Goal: Information Seeking & Learning: Learn about a topic

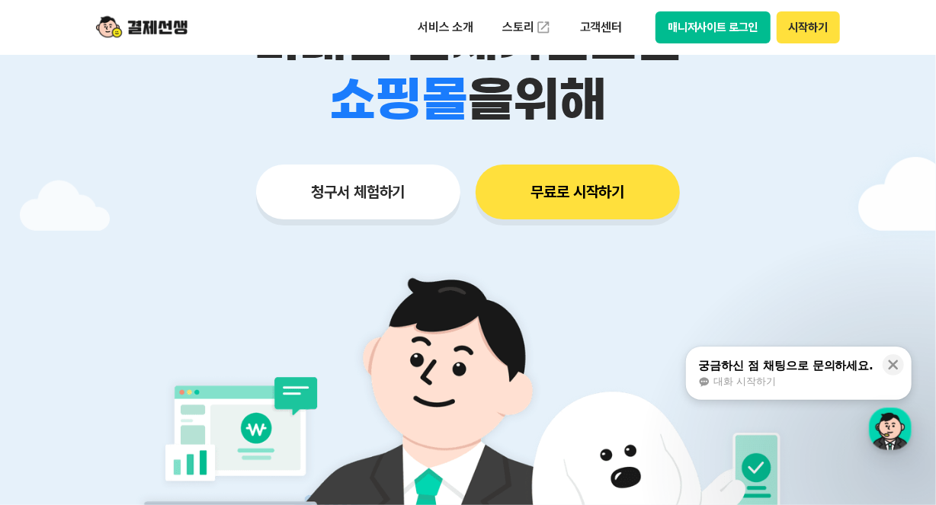
scroll to position [131, 0]
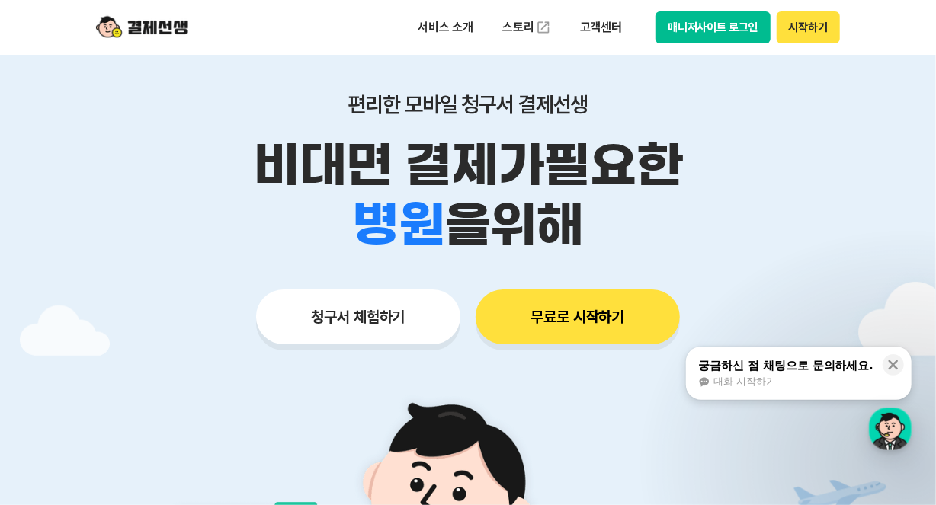
click at [152, 24] on img at bounding box center [141, 27] width 91 height 29
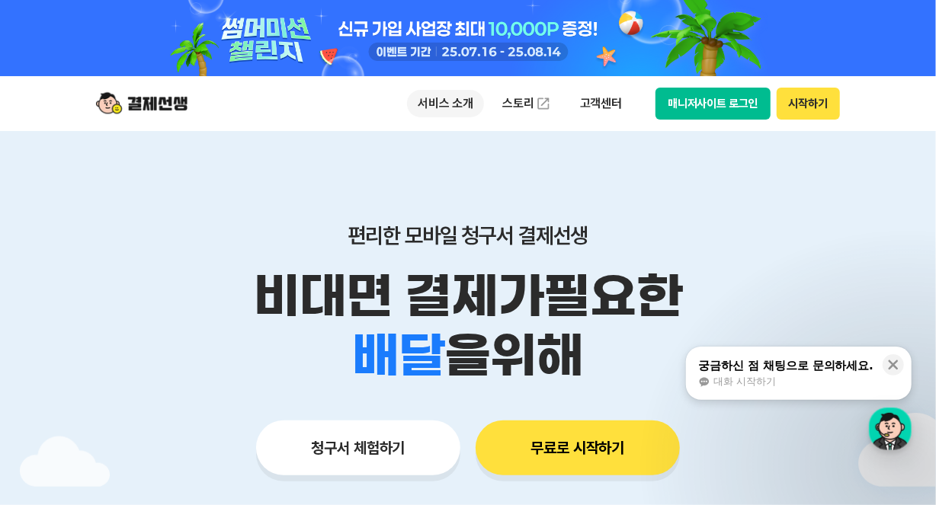
click at [451, 104] on p "서비스 소개" at bounding box center [445, 103] width 77 height 27
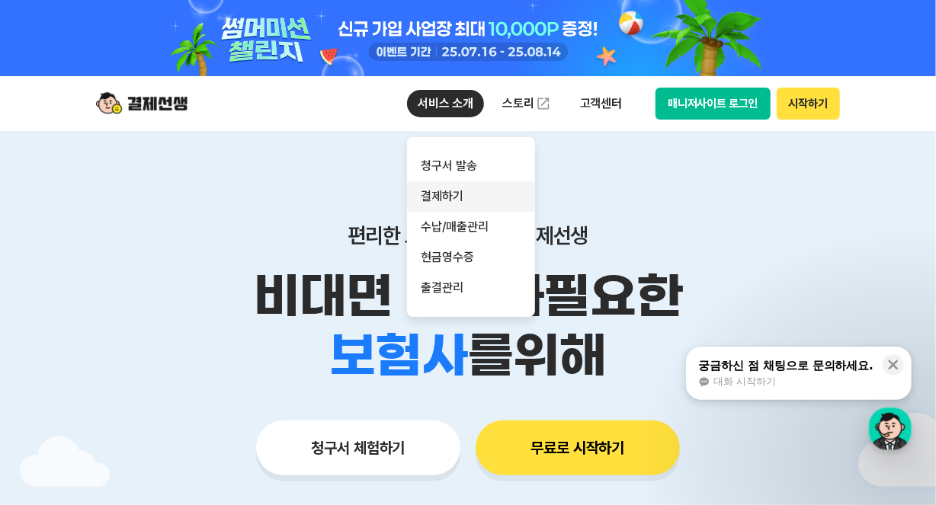
click at [454, 189] on link "결제하기" at bounding box center [471, 196] width 128 height 30
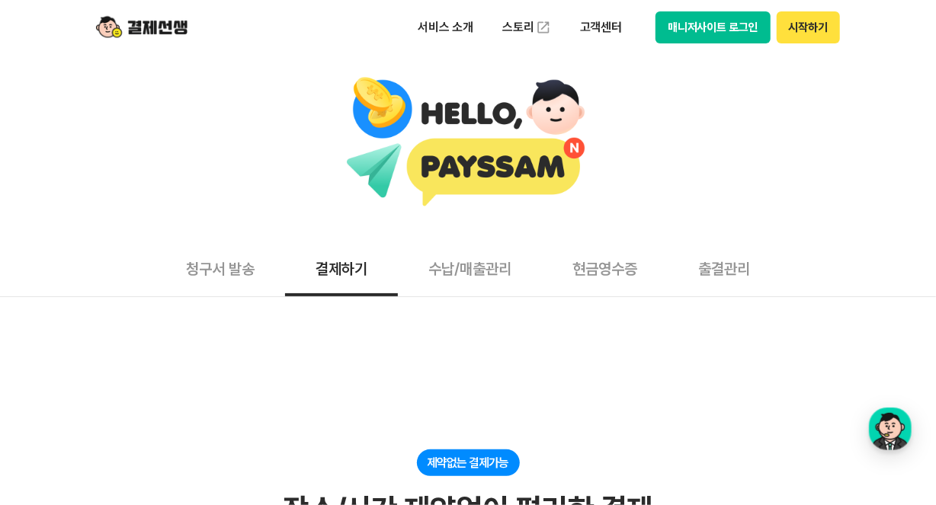
click at [438, 278] on button "수납/매출관리" at bounding box center [470, 268] width 144 height 56
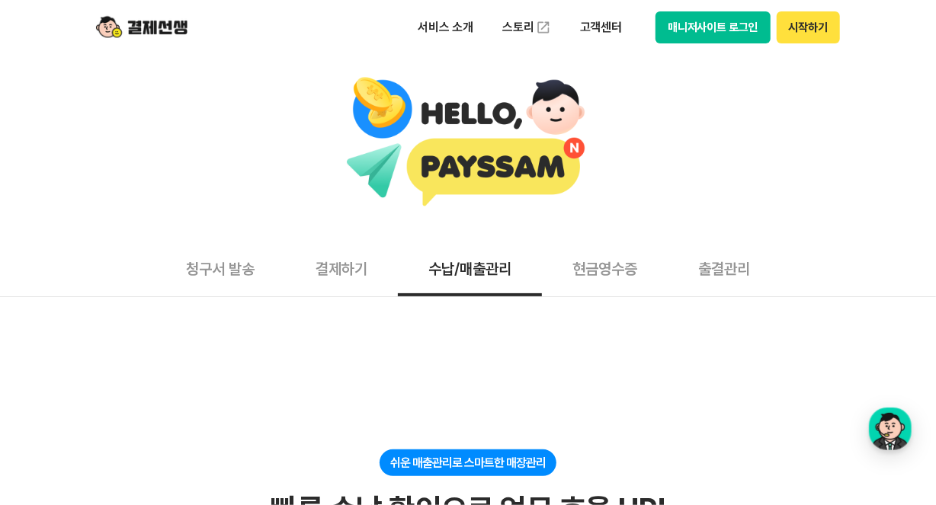
click at [668, 274] on button "현금영수증" at bounding box center [605, 268] width 126 height 56
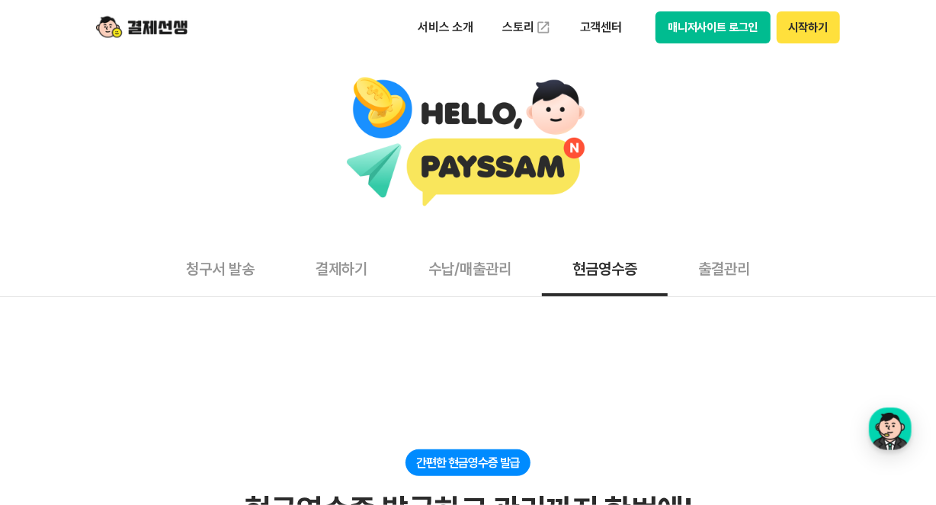
click at [709, 30] on button "매니저사이트 로그인" at bounding box center [712, 27] width 115 height 32
click at [792, 34] on button "시작하기" at bounding box center [808, 27] width 63 height 32
click at [225, 276] on button "청구서 발송" at bounding box center [220, 268] width 130 height 56
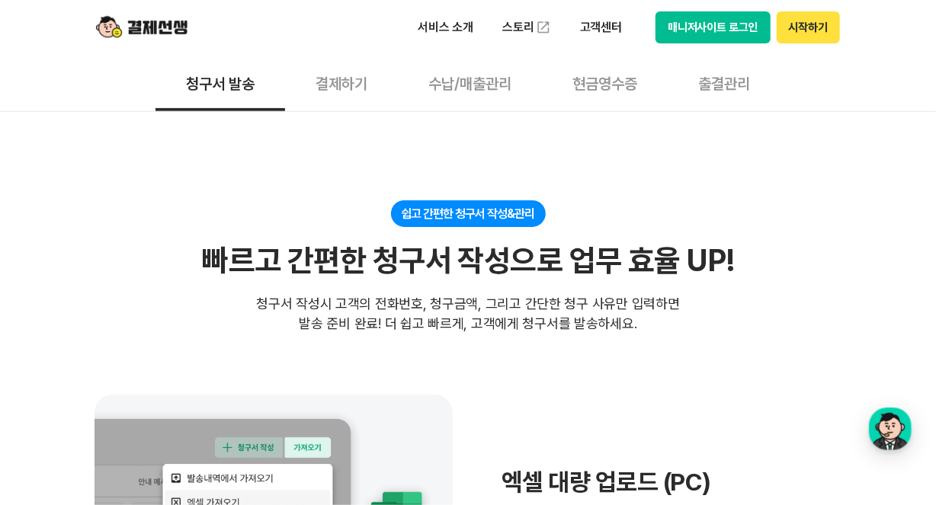
scroll to position [2, 0]
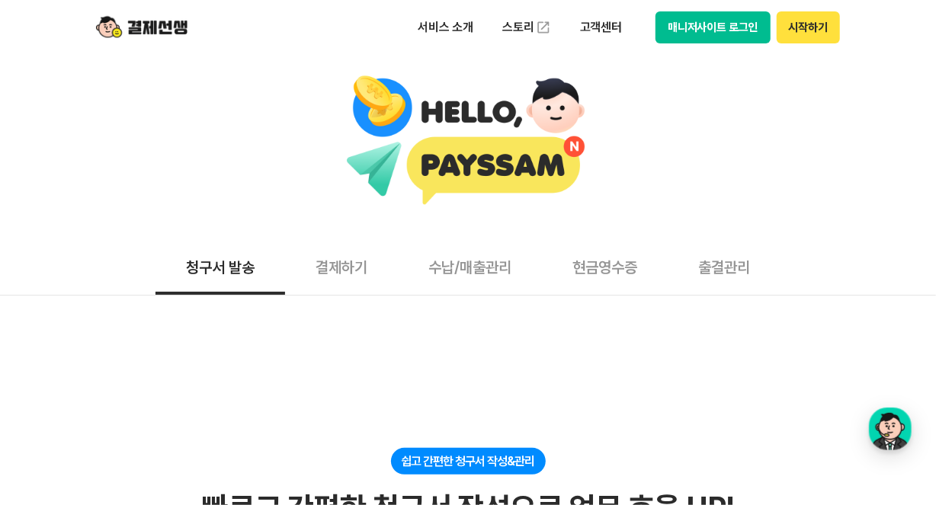
click at [323, 267] on button "결제하기" at bounding box center [341, 267] width 113 height 56
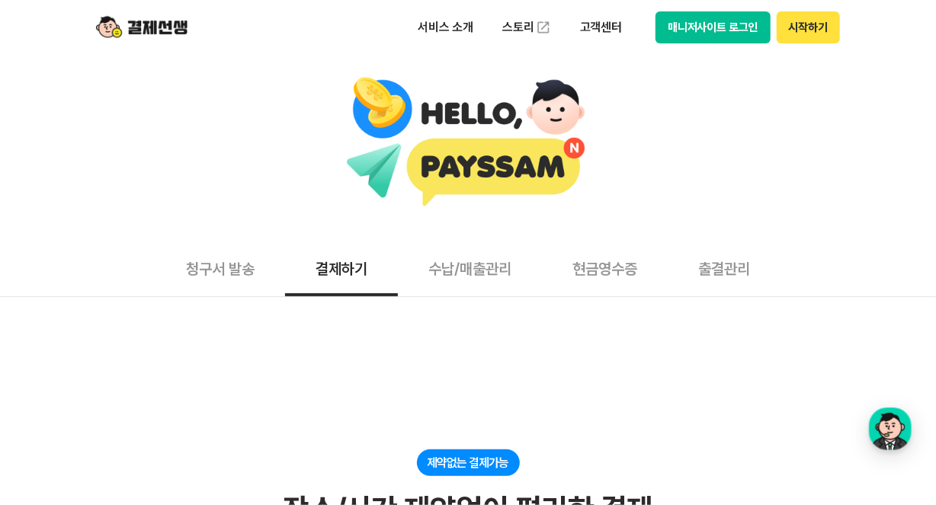
click at [453, 263] on button "수납/매출관리" at bounding box center [470, 268] width 144 height 56
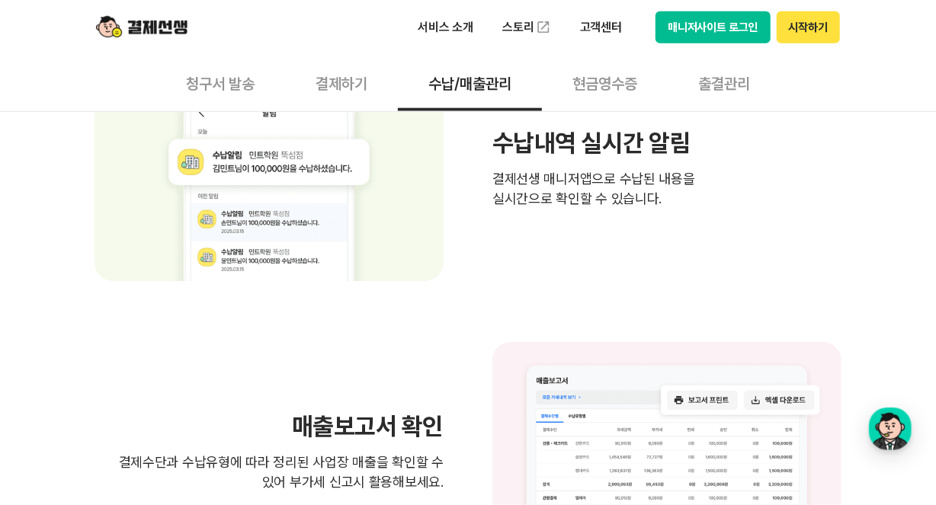
scroll to position [884, 0]
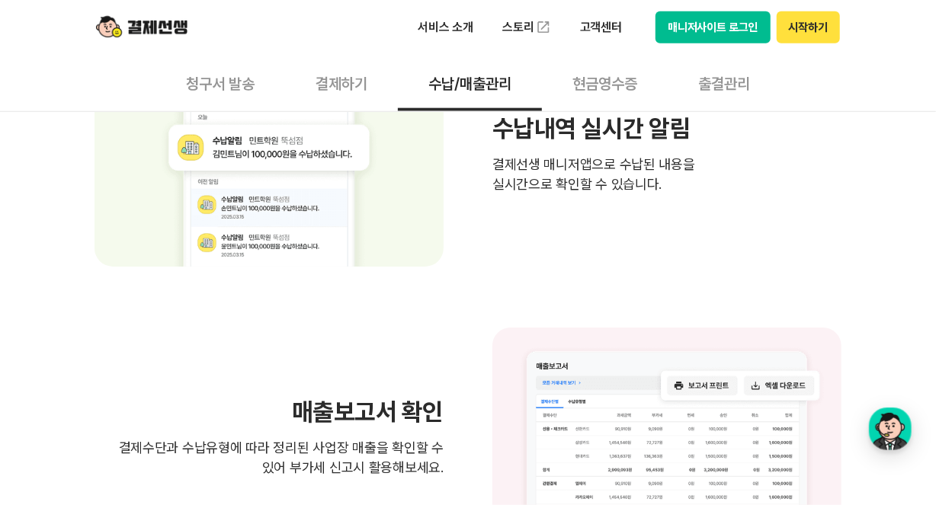
click at [613, 76] on button "현금영수증" at bounding box center [605, 83] width 126 height 56
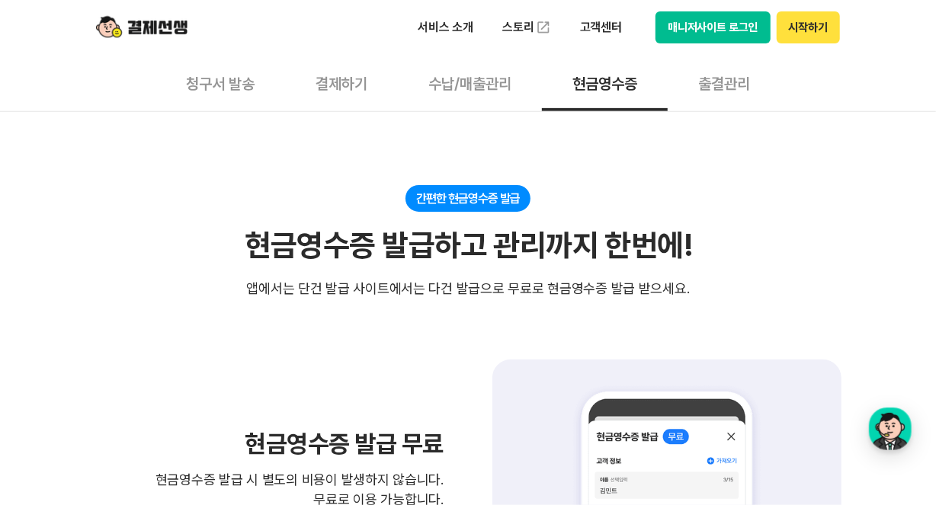
scroll to position [274, 0]
